Goal: Task Accomplishment & Management: Manage account settings

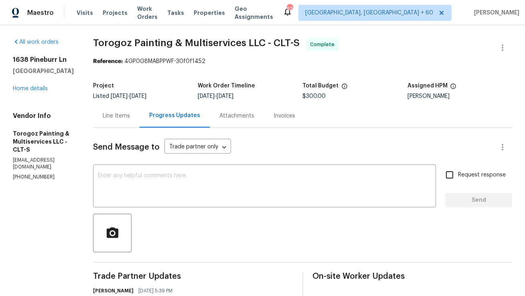
click at [117, 55] on span "Torogoz Painting & Multiservices LLC - CLT-S Complete" at bounding box center [293, 47] width 400 height 19
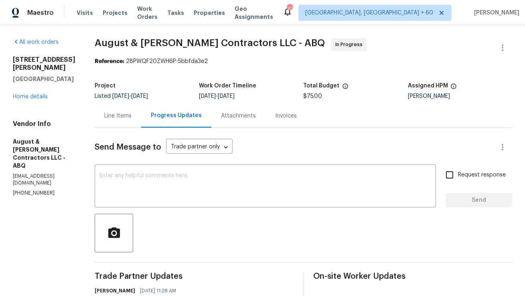
scroll to position [88, 0]
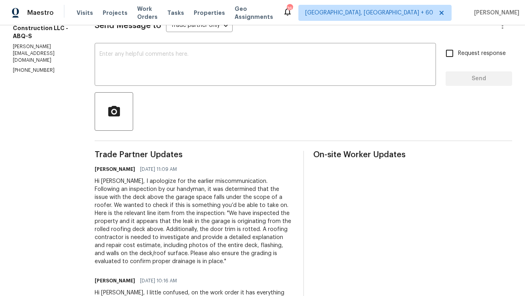
scroll to position [124, 0]
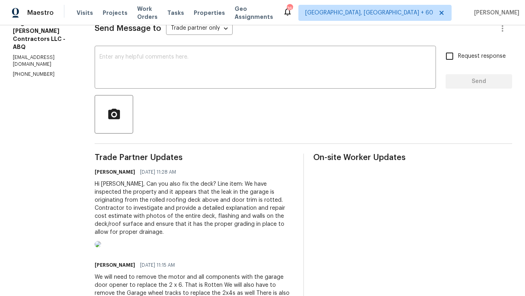
scroll to position [121, 0]
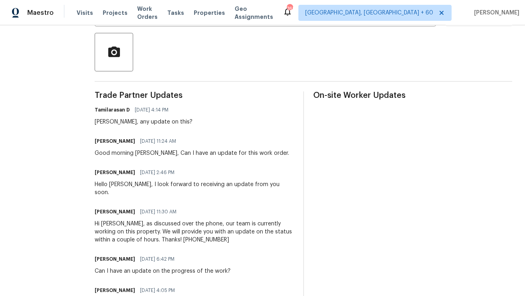
scroll to position [184, 0]
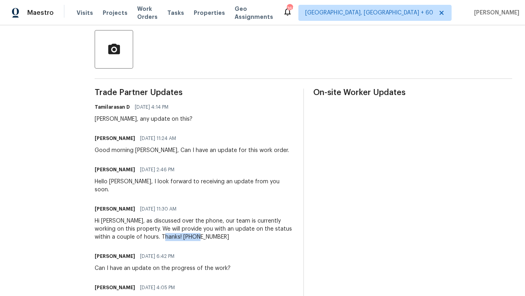
copy div "202-790-1207"
drag, startPoint x: 169, startPoint y: 229, endPoint x: 213, endPoint y: 231, distance: 44.2
click at [213, 231] on div "Hi Antony, as discussed over the phone, our team is currently working on this p…" at bounding box center [194, 229] width 199 height 24
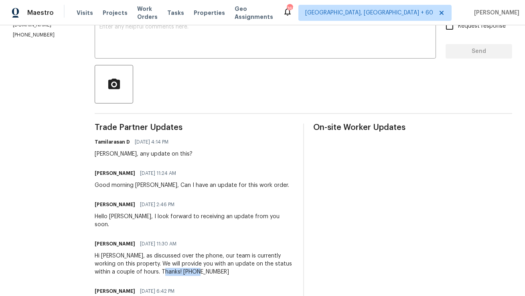
scroll to position [67, 0]
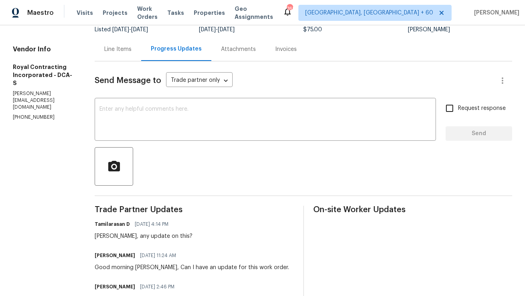
click at [118, 55] on div "Line Items" at bounding box center [118, 49] width 47 height 24
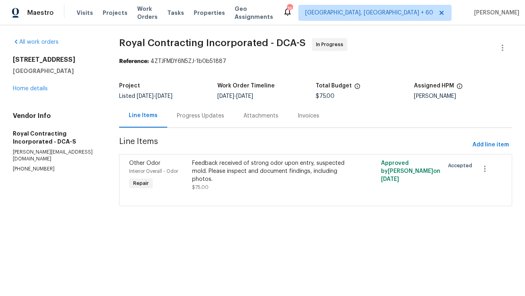
click at [188, 124] on div "Progress Updates" at bounding box center [200, 116] width 67 height 24
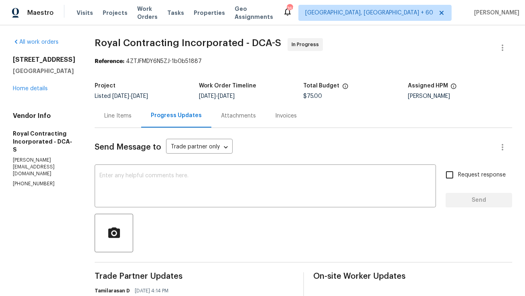
click at [146, 147] on span "Send Message to" at bounding box center [128, 147] width 67 height 8
click at [132, 114] on div "Line Items" at bounding box center [117, 116] width 27 height 8
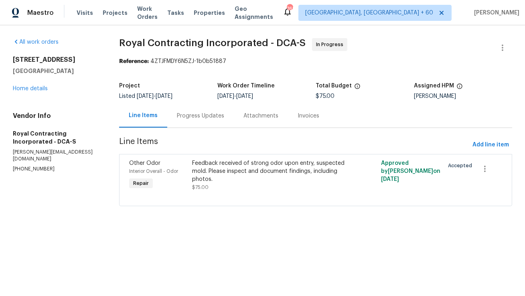
click at [144, 144] on span "Line Items" at bounding box center [294, 145] width 350 height 15
click at [151, 150] on span "Line Items" at bounding box center [294, 145] width 350 height 15
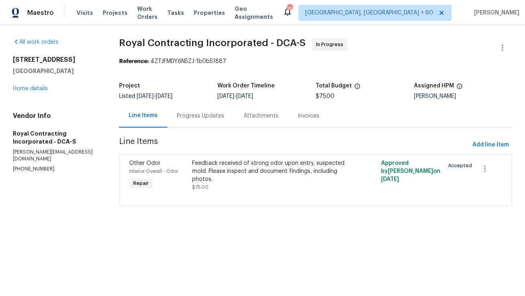
click at [151, 142] on span "Line Items" at bounding box center [294, 145] width 350 height 15
click at [190, 119] on div "Progress Updates" at bounding box center [200, 116] width 47 height 8
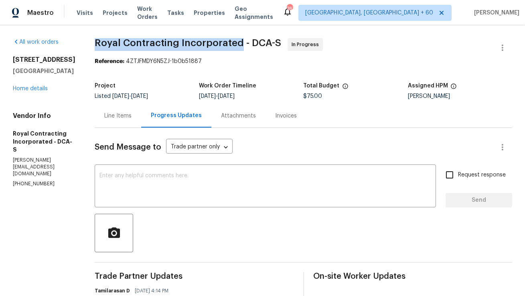
copy span "Royal Contracting Incorporated"
drag, startPoint x: 103, startPoint y: 43, endPoint x: 247, endPoint y: 40, distance: 143.6
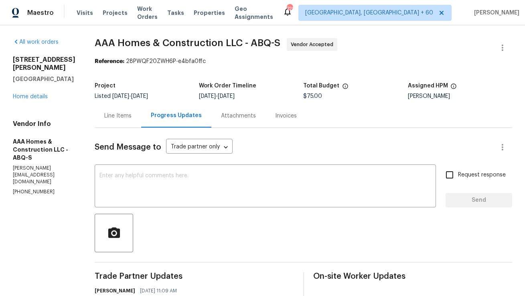
scroll to position [124, 0]
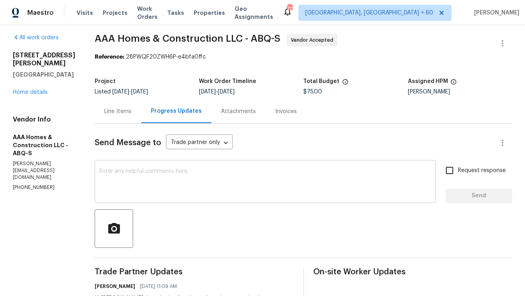
scroll to position [7, 0]
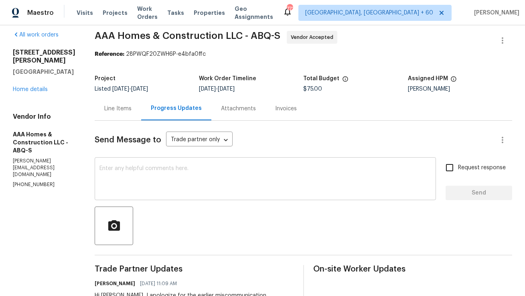
click at [223, 179] on textarea at bounding box center [265, 180] width 332 height 28
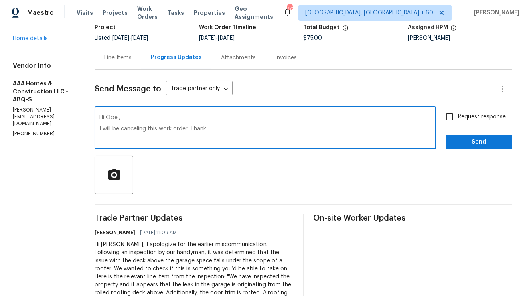
scroll to position [56, 0]
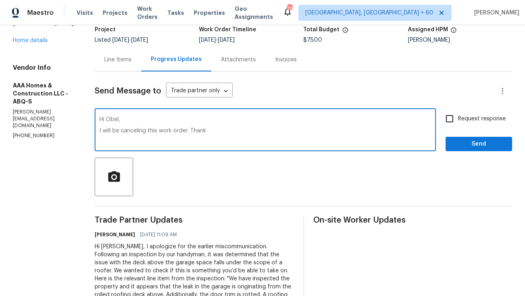
click at [186, 128] on textarea "Hi Obel, I will be canceling this work order. Thank" at bounding box center [265, 131] width 332 height 28
paste textarea "Please let me know if you’re able to assist with this work order. If not, I wil…"
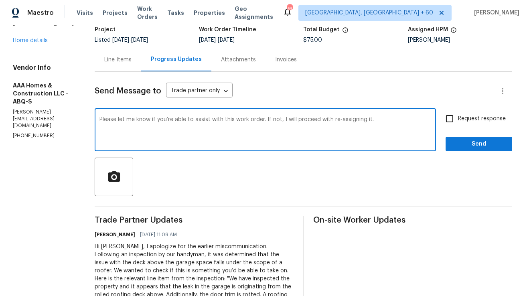
type textarea "Please let me know if you’re able to assist with this work order. If not, I wil…"
click at [452, 120] on input "Request response" at bounding box center [449, 118] width 17 height 17
checkbox input "true"
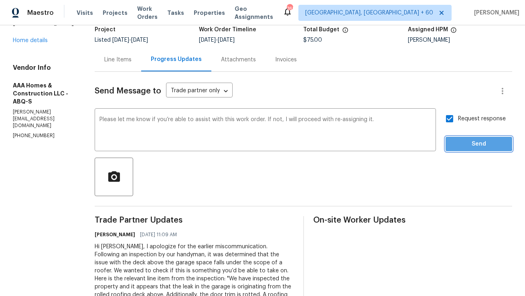
click at [474, 142] on span "Send" at bounding box center [479, 144] width 54 height 10
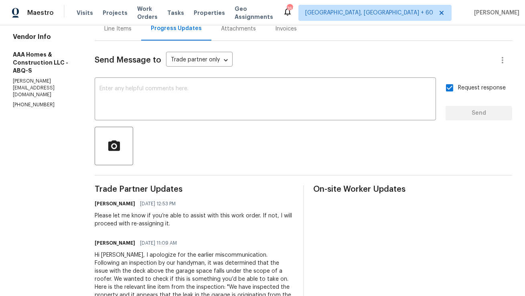
scroll to position [37, 0]
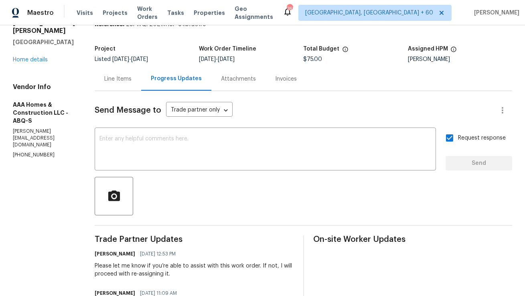
click at [26, 152] on p "(505) 508-6032" at bounding box center [44, 155] width 63 height 7
copy p "(505) 508-6032"
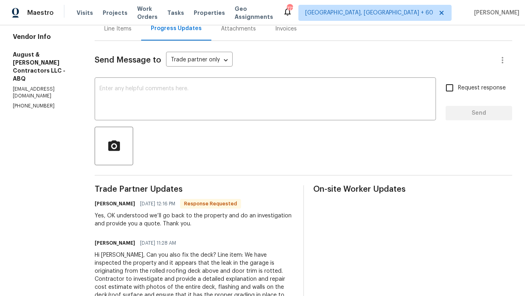
scroll to position [93, 0]
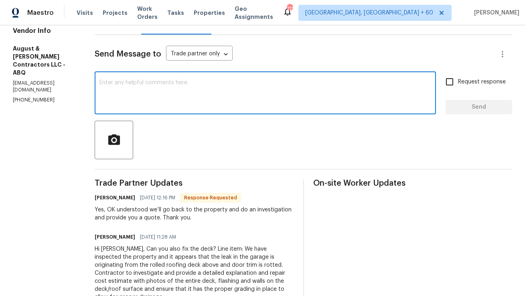
click at [293, 88] on textarea at bounding box center [265, 94] width 332 height 28
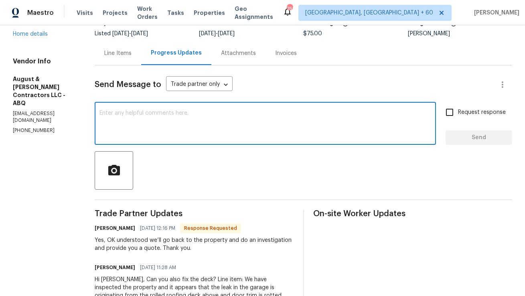
scroll to position [53, 0]
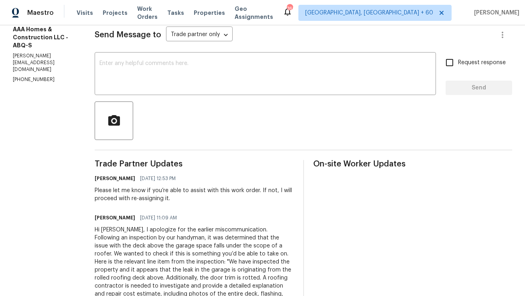
scroll to position [30, 0]
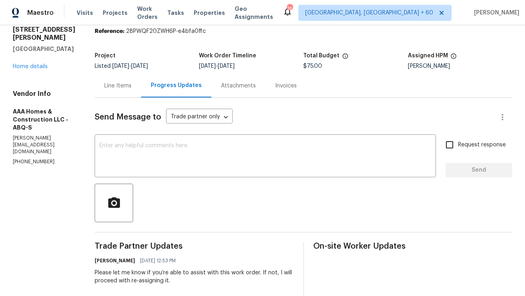
click at [43, 158] on p "(505) 508-6032" at bounding box center [44, 161] width 63 height 7
copy p "(505) 508-6032"
